Goal: Task Accomplishment & Management: Use online tool/utility

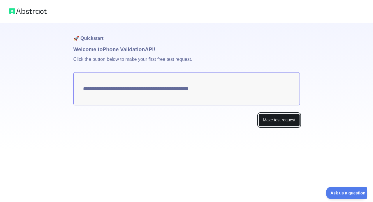
click at [272, 121] on button "Make test request" at bounding box center [279, 120] width 41 height 13
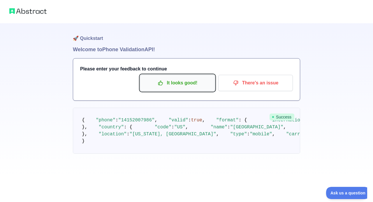
click at [193, 84] on p "It looks good!" at bounding box center [178, 83] width 66 height 10
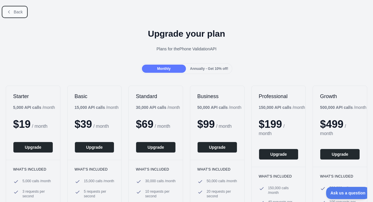
click at [14, 13] on span "Back" at bounding box center [18, 12] width 9 height 5
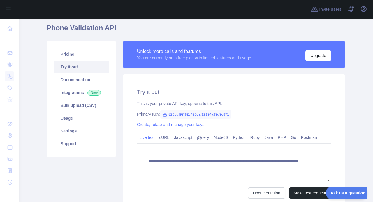
scroll to position [35, 0]
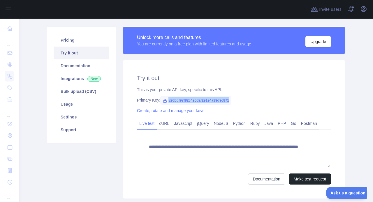
drag, startPoint x: 230, startPoint y: 99, endPoint x: 168, endPoint y: 101, distance: 61.6
click at [168, 101] on span "826bdf97f82c426daf29194a39d9c871" at bounding box center [195, 100] width 71 height 9
copy span "826bdf97f82c426daf29194a39d9c871"
